Goal: Navigation & Orientation: Find specific page/section

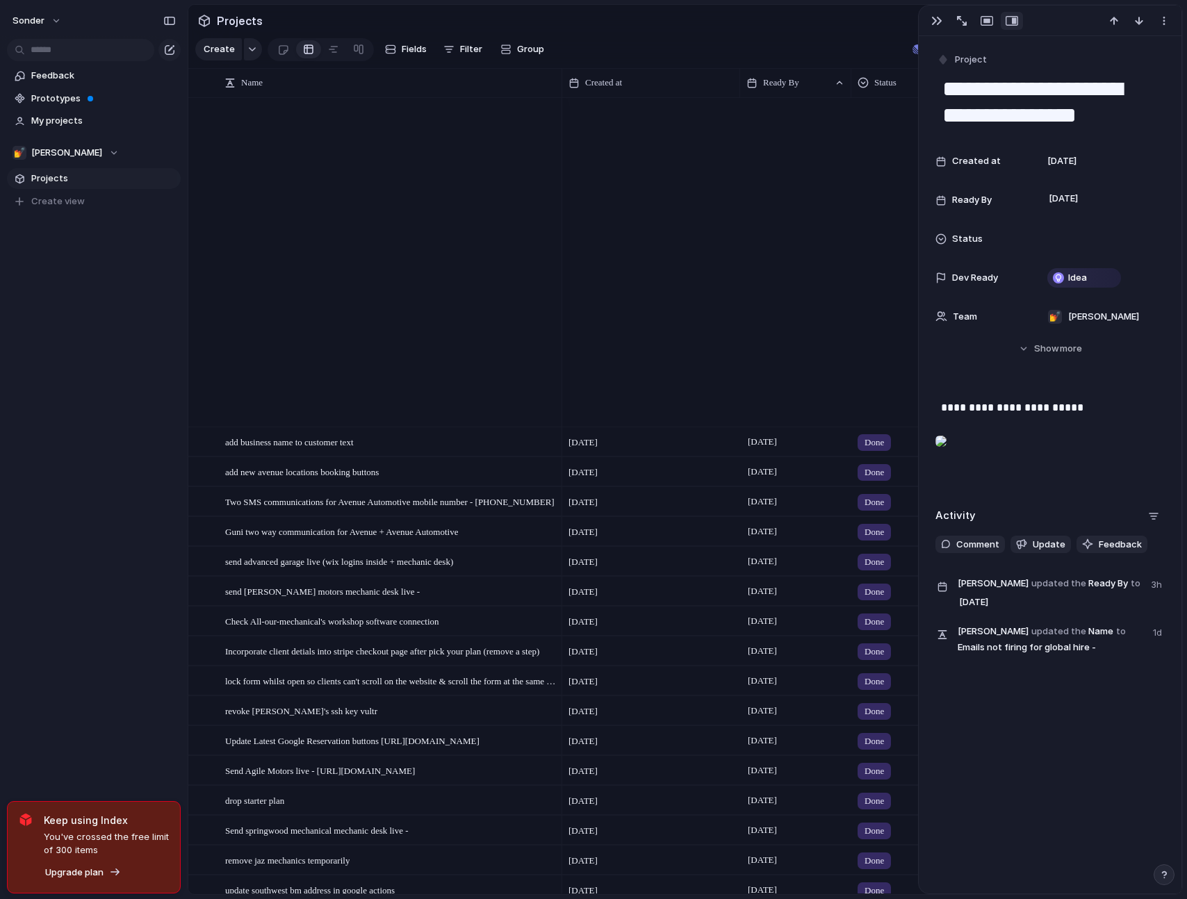
scroll to position [1205, 0]
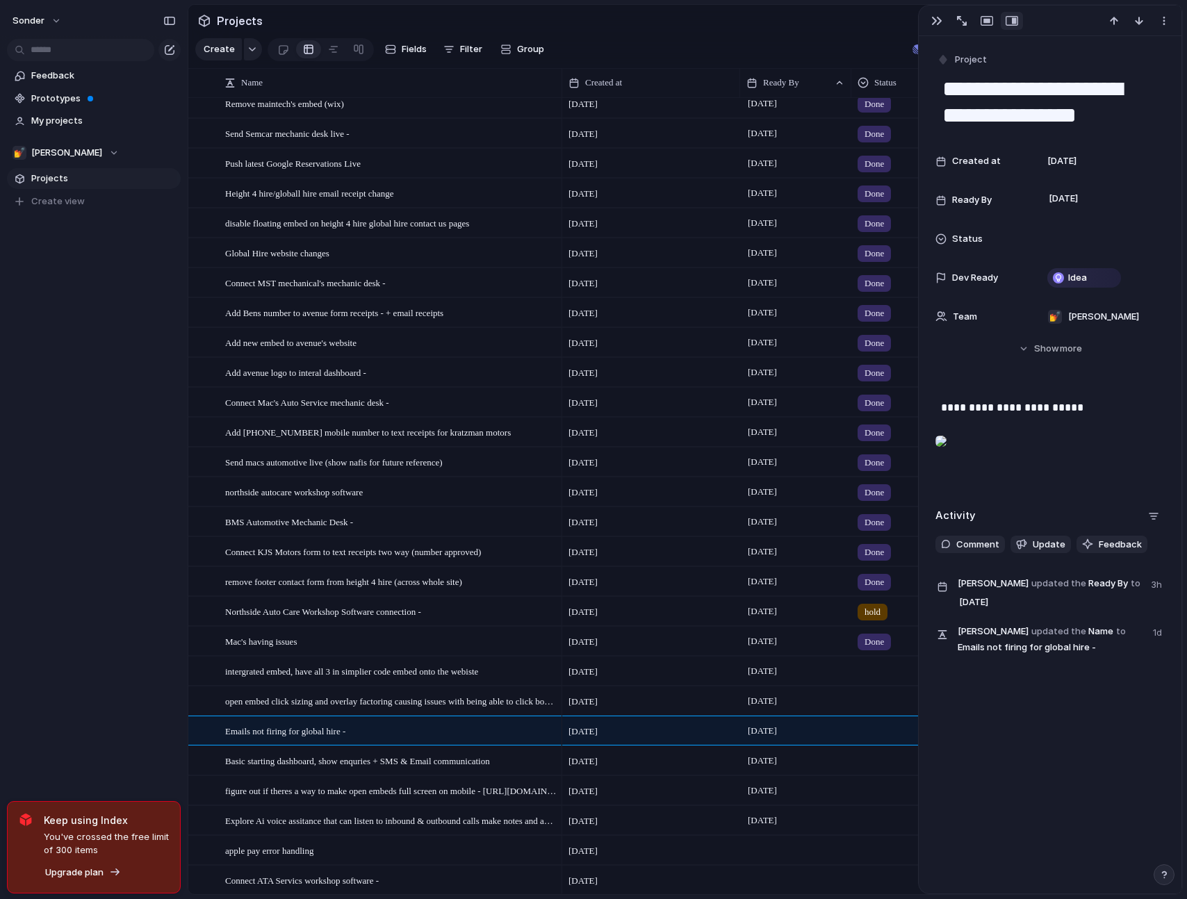
click at [877, 740] on div at bounding box center [907, 728] width 110 height 23
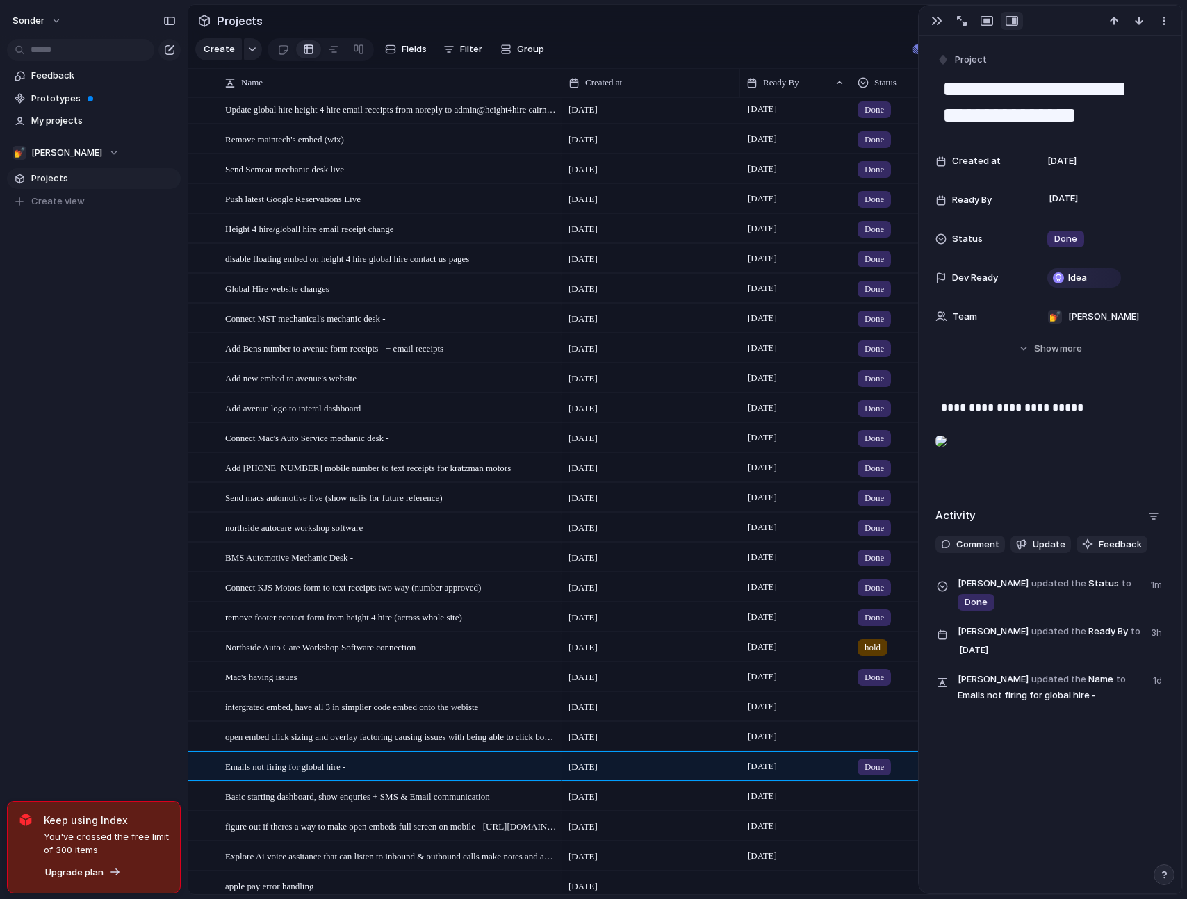
scroll to position [1178, 0]
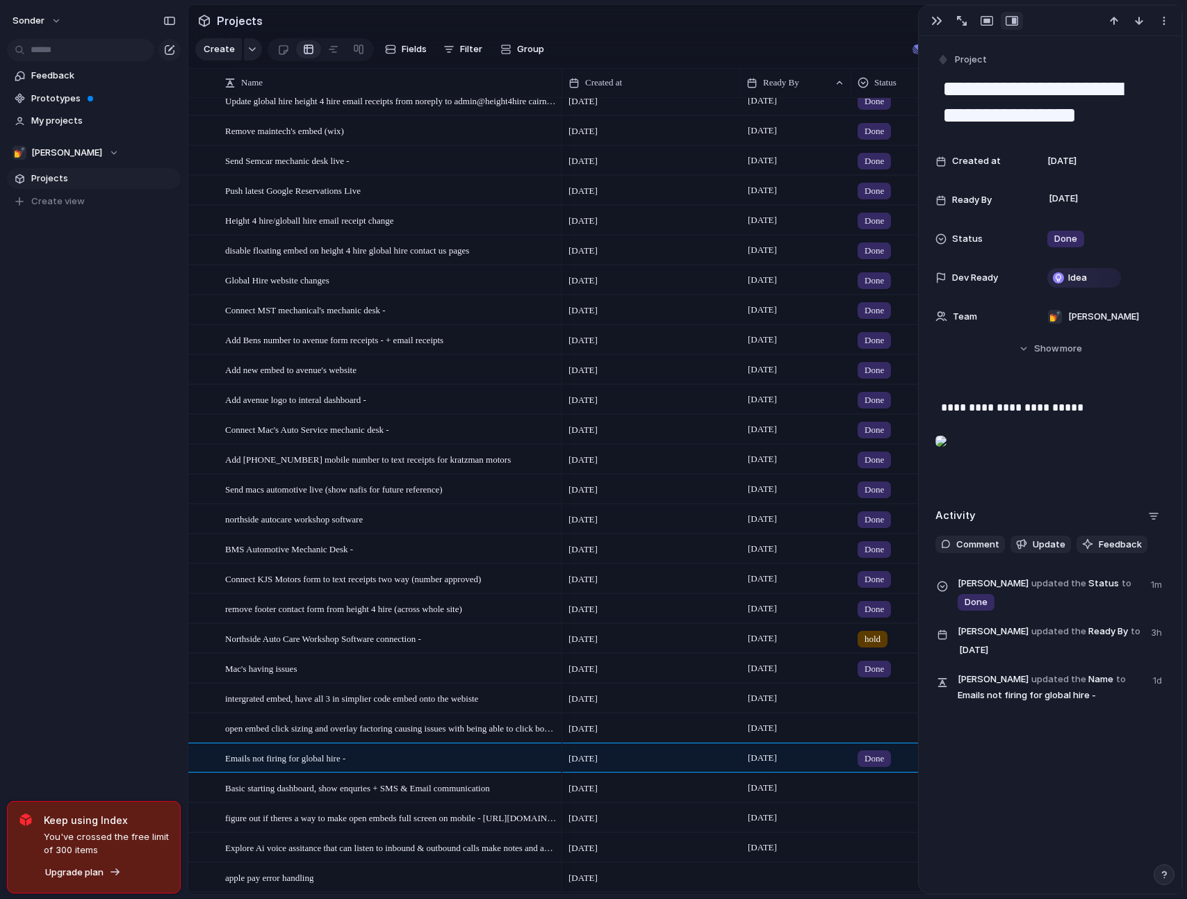
click at [1041, 837] on div "**********" at bounding box center [1050, 465] width 263 height 858
click at [124, 500] on div "sonder Feedback Prototypes My projects 💅 Zach Projects To pick up a draggable i…" at bounding box center [94, 449] width 188 height 899
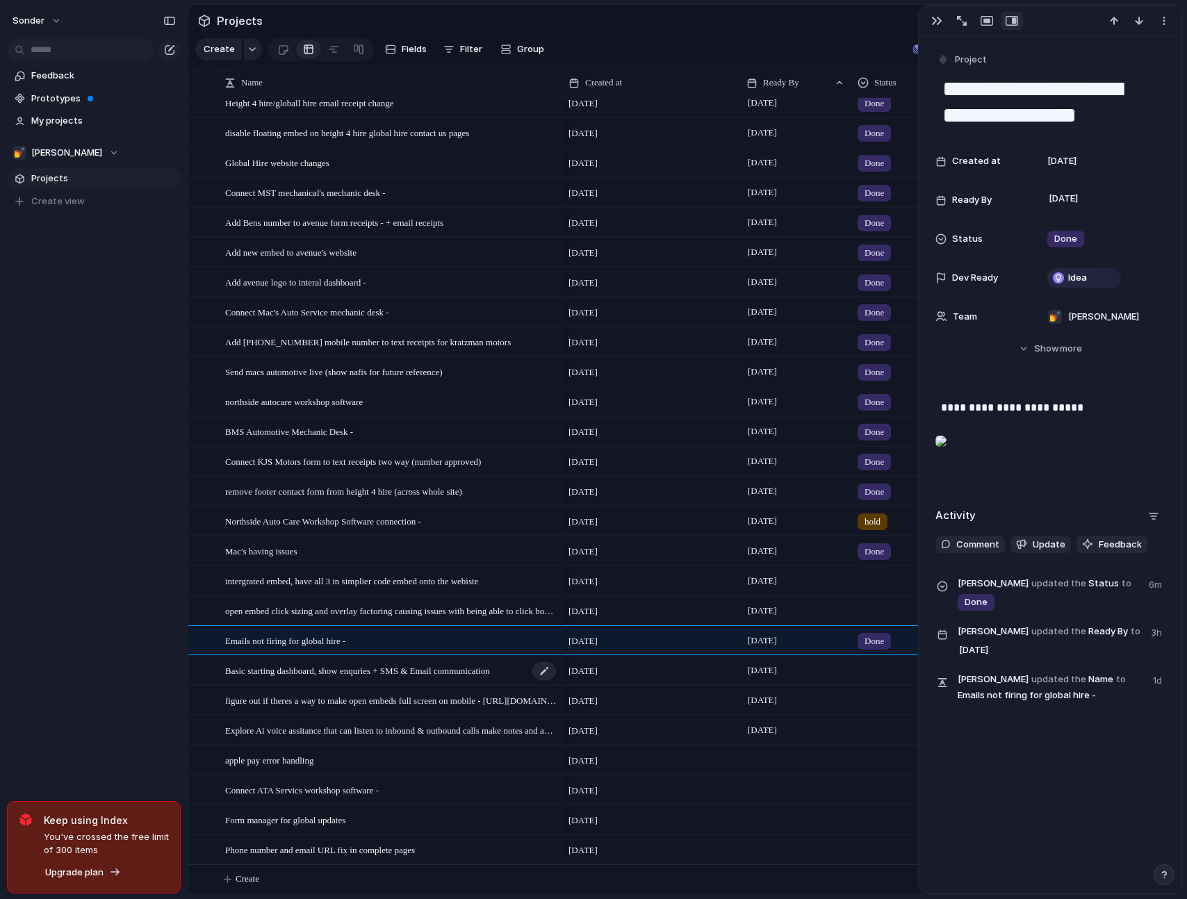
click at [441, 673] on span "Basic starting dashboard, show enquries + SMS & Email communication" at bounding box center [357, 670] width 265 height 16
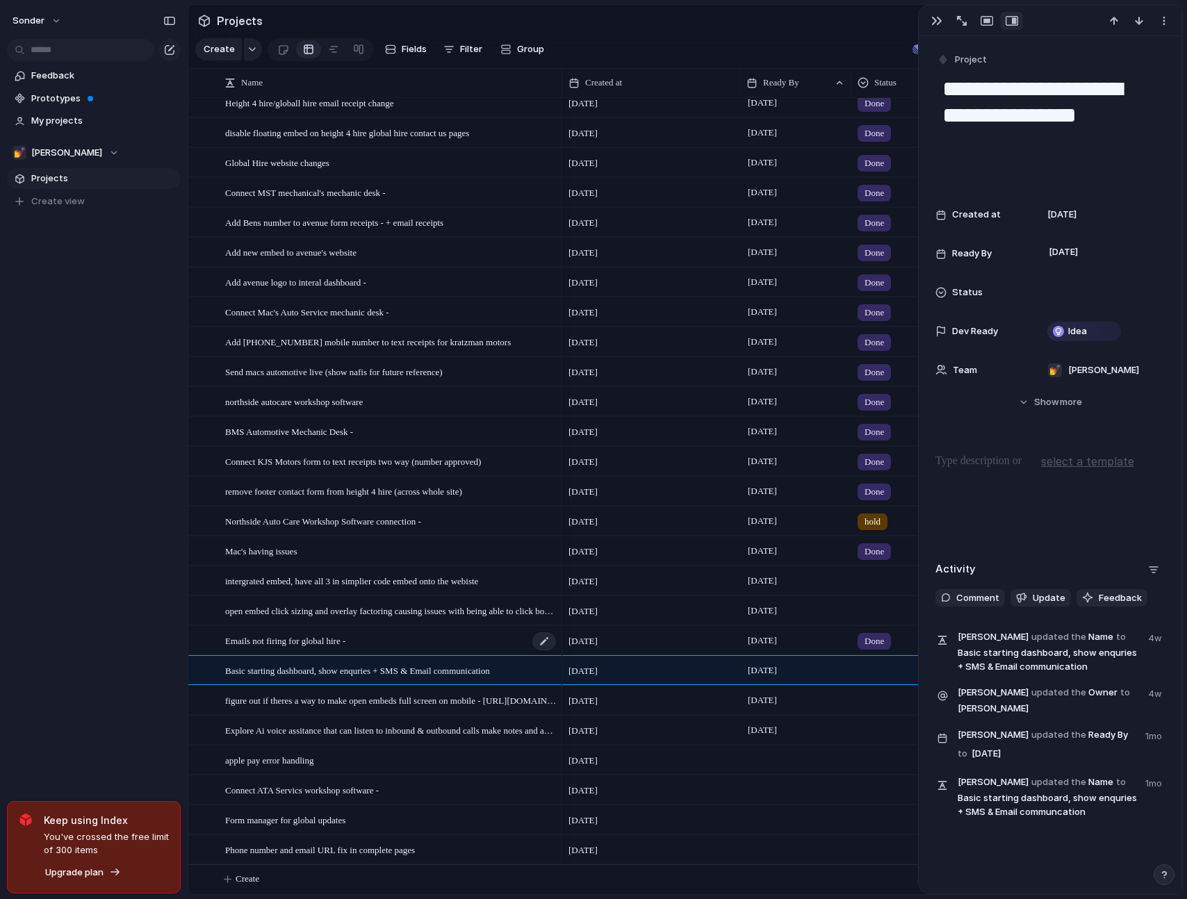
click at [439, 644] on div "Emails not firing for global hire -" at bounding box center [391, 641] width 332 height 28
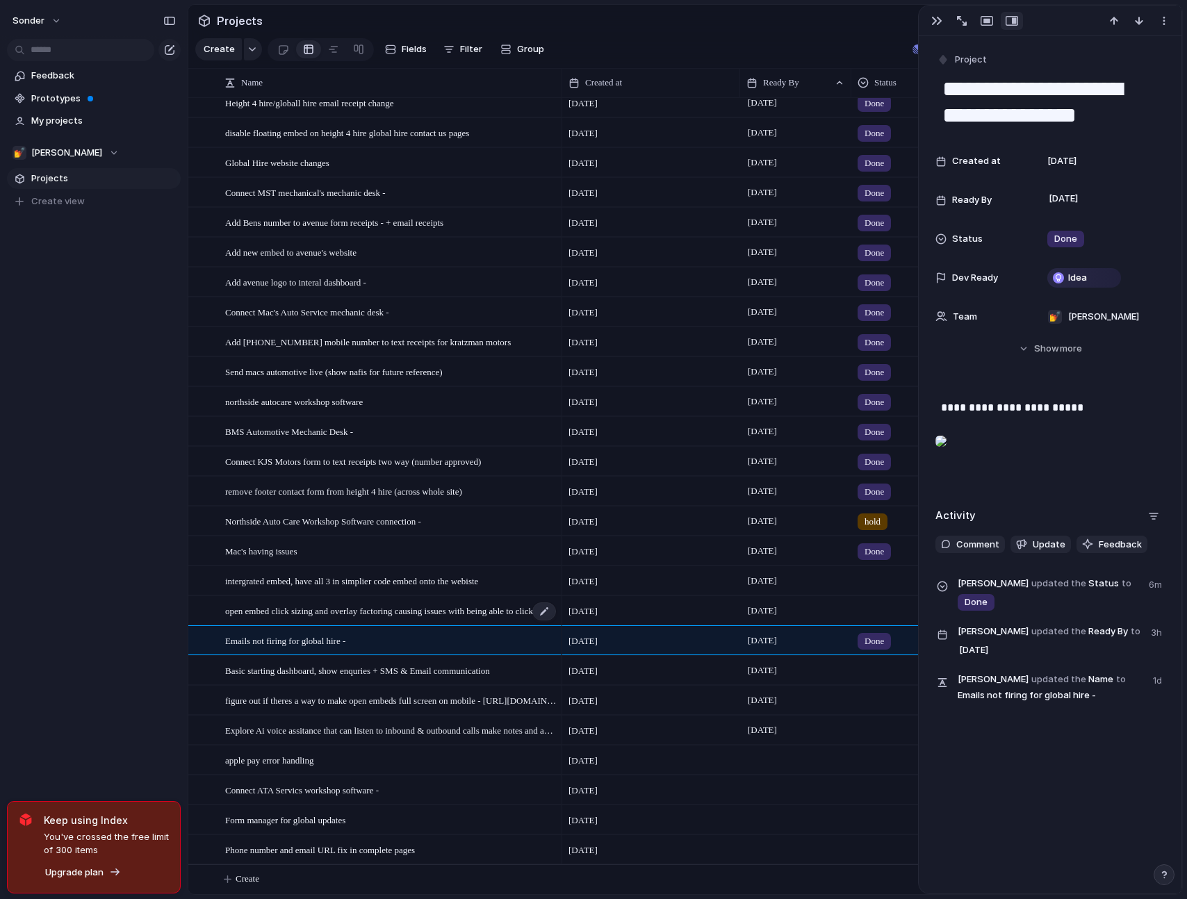
click at [439, 597] on div "open embed click sizing and overlay factoring causing issues with being able to…" at bounding box center [391, 611] width 332 height 28
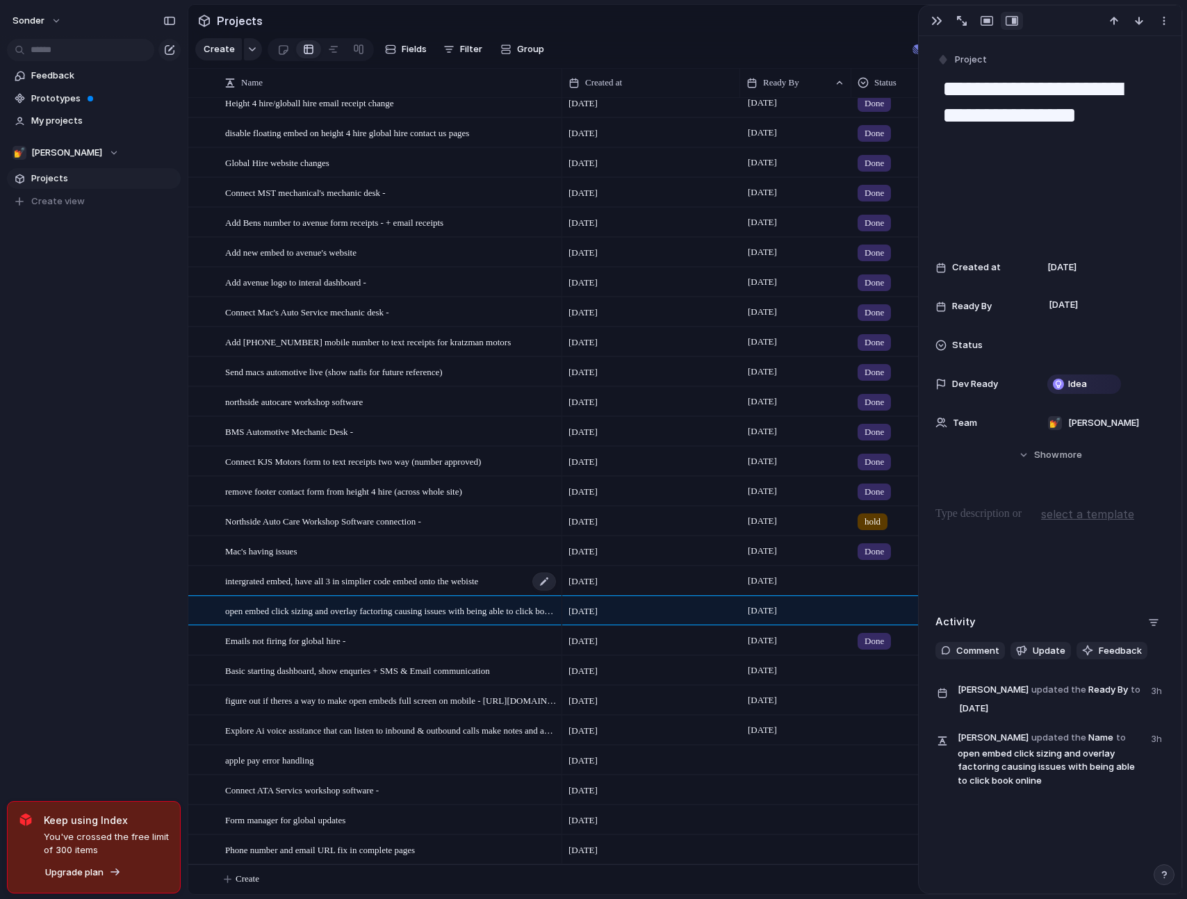
click at [439, 585] on span "intergrated embed, have all 3 in simplier code embed onto the webiste" at bounding box center [351, 581] width 253 height 16
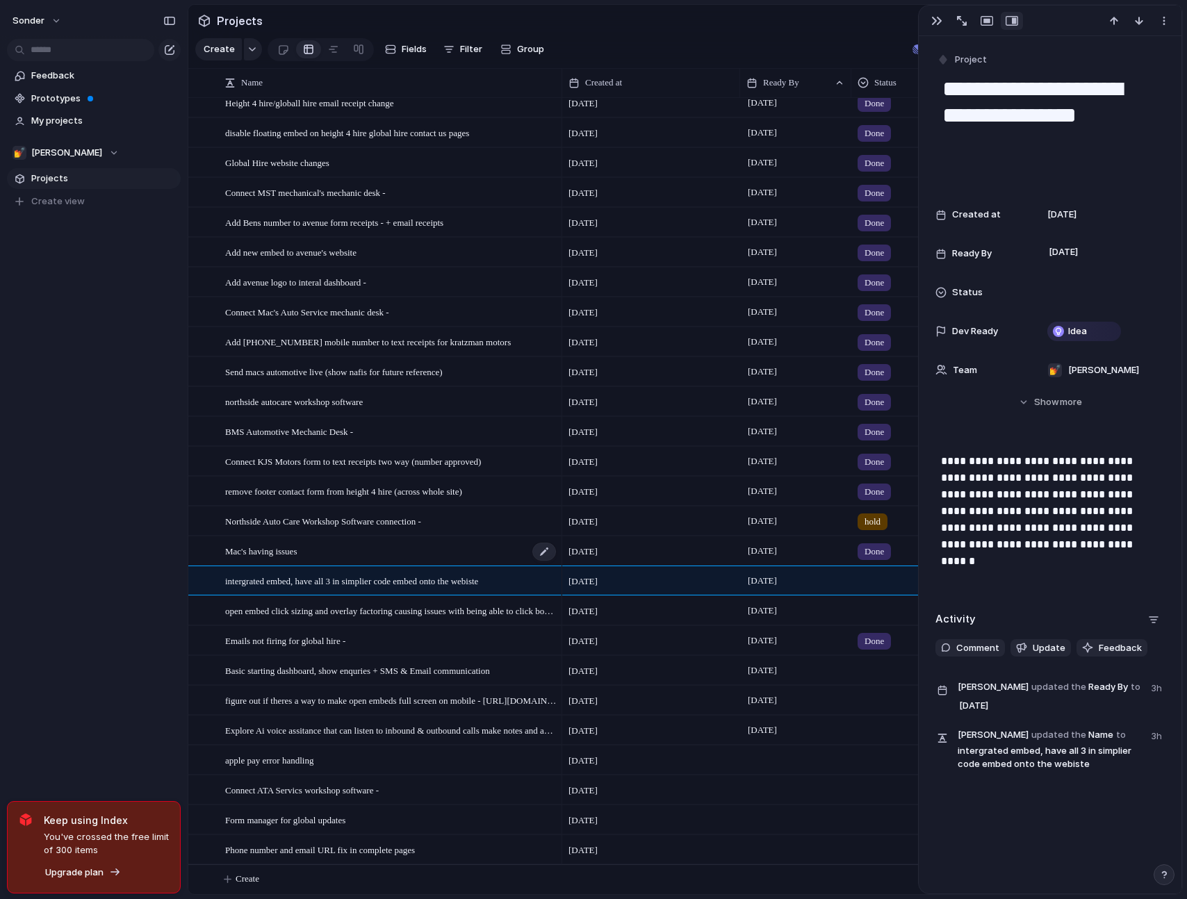
click at [433, 553] on div "Mac's having issues" at bounding box center [391, 551] width 332 height 28
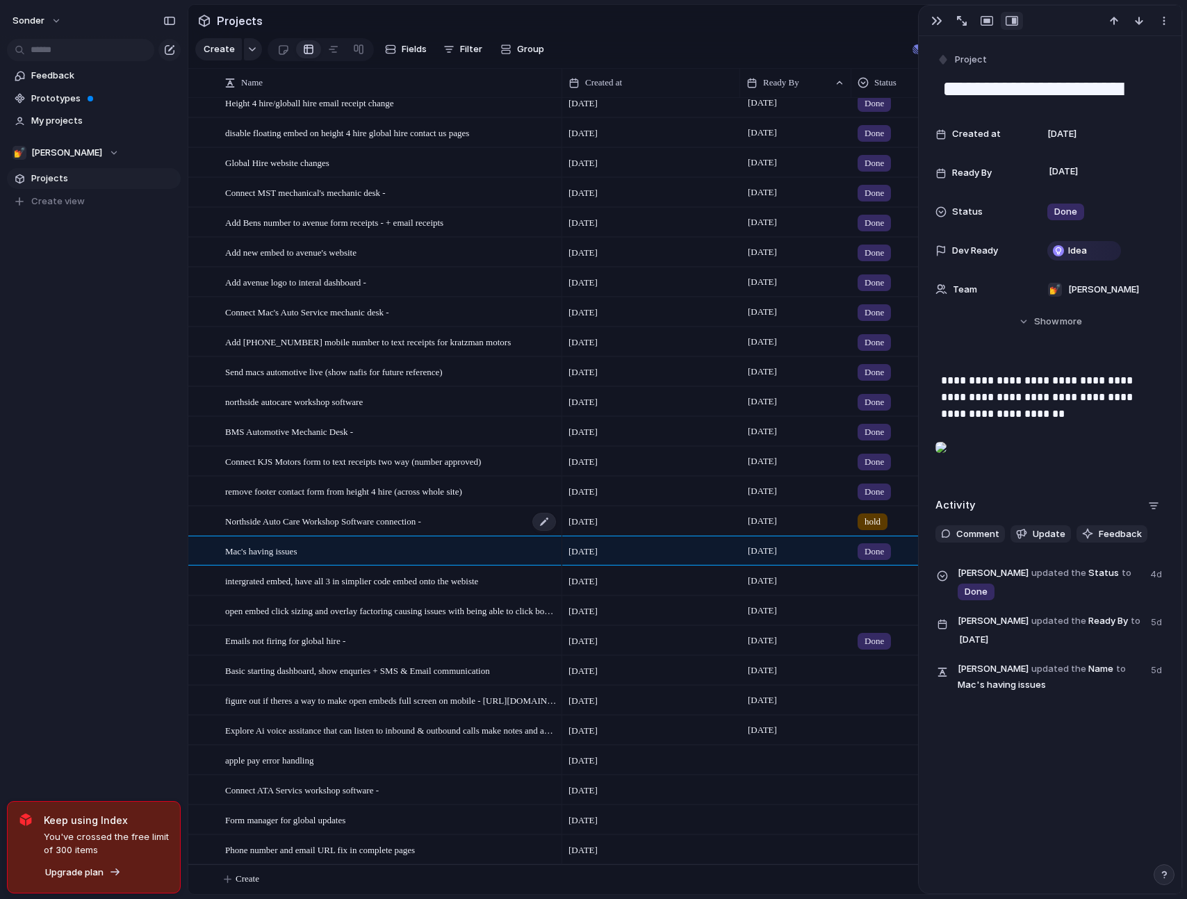
click at [421, 522] on span "Northside Auto Care Workshop Software connection -" at bounding box center [323, 521] width 196 height 16
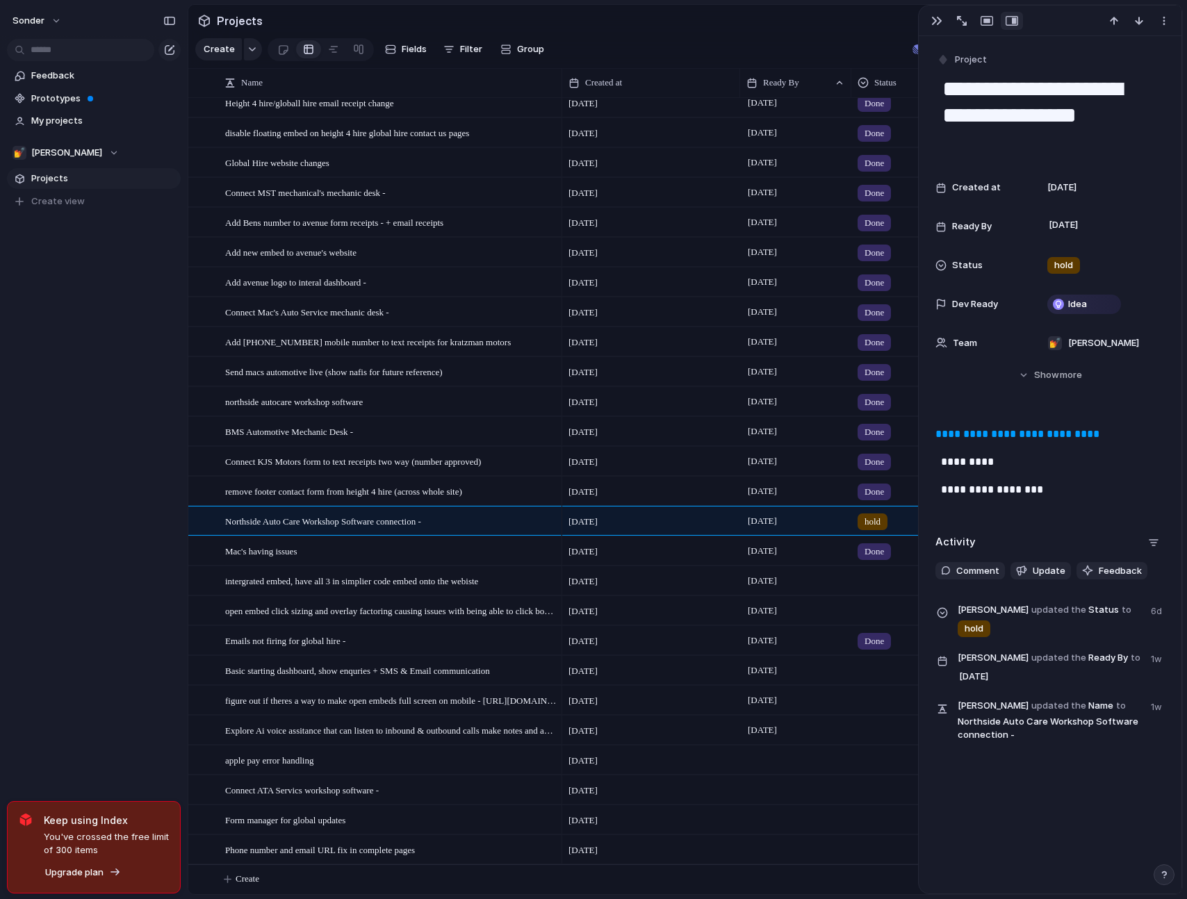
click at [115, 500] on div "sonder Feedback Prototypes My projects 💅 Zach Projects To pick up a draggable i…" at bounding box center [94, 449] width 188 height 899
click at [378, 425] on div "BMS Automotive Mechanic Desk -" at bounding box center [391, 432] width 332 height 28
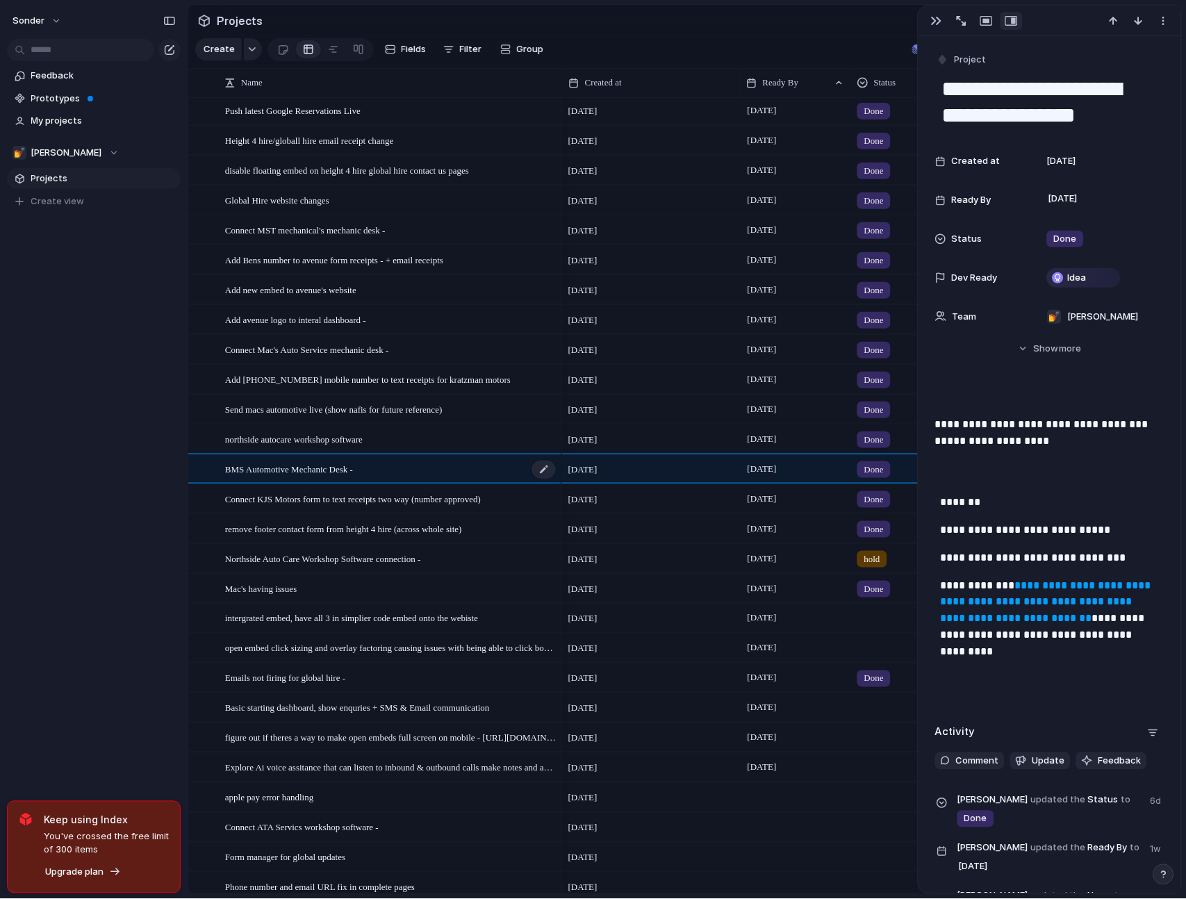
scroll to position [1306, 0]
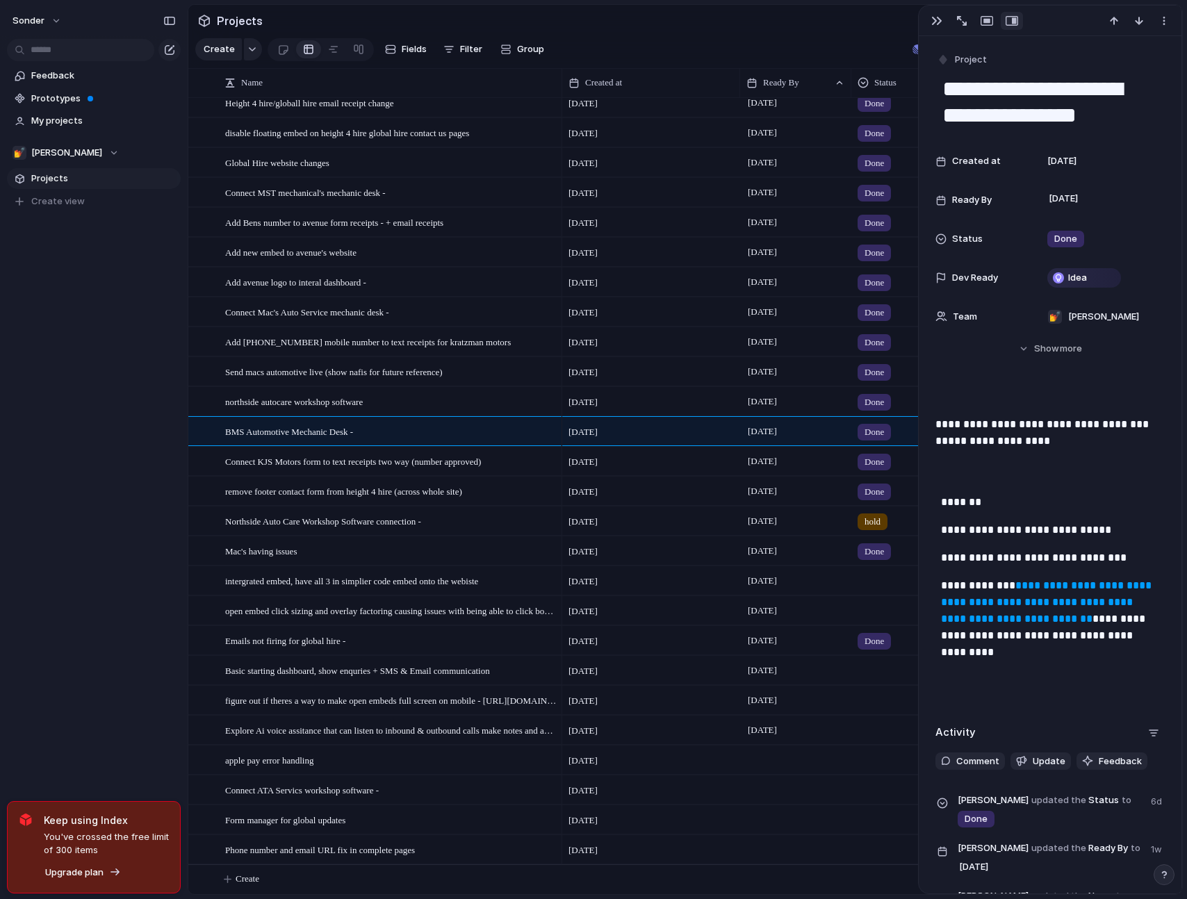
click at [105, 499] on div "sonder Feedback Prototypes My projects 💅 Zach Projects To pick up a draggable i…" at bounding box center [94, 449] width 188 height 899
